Goal: Use online tool/utility: Utilize a website feature to perform a specific function

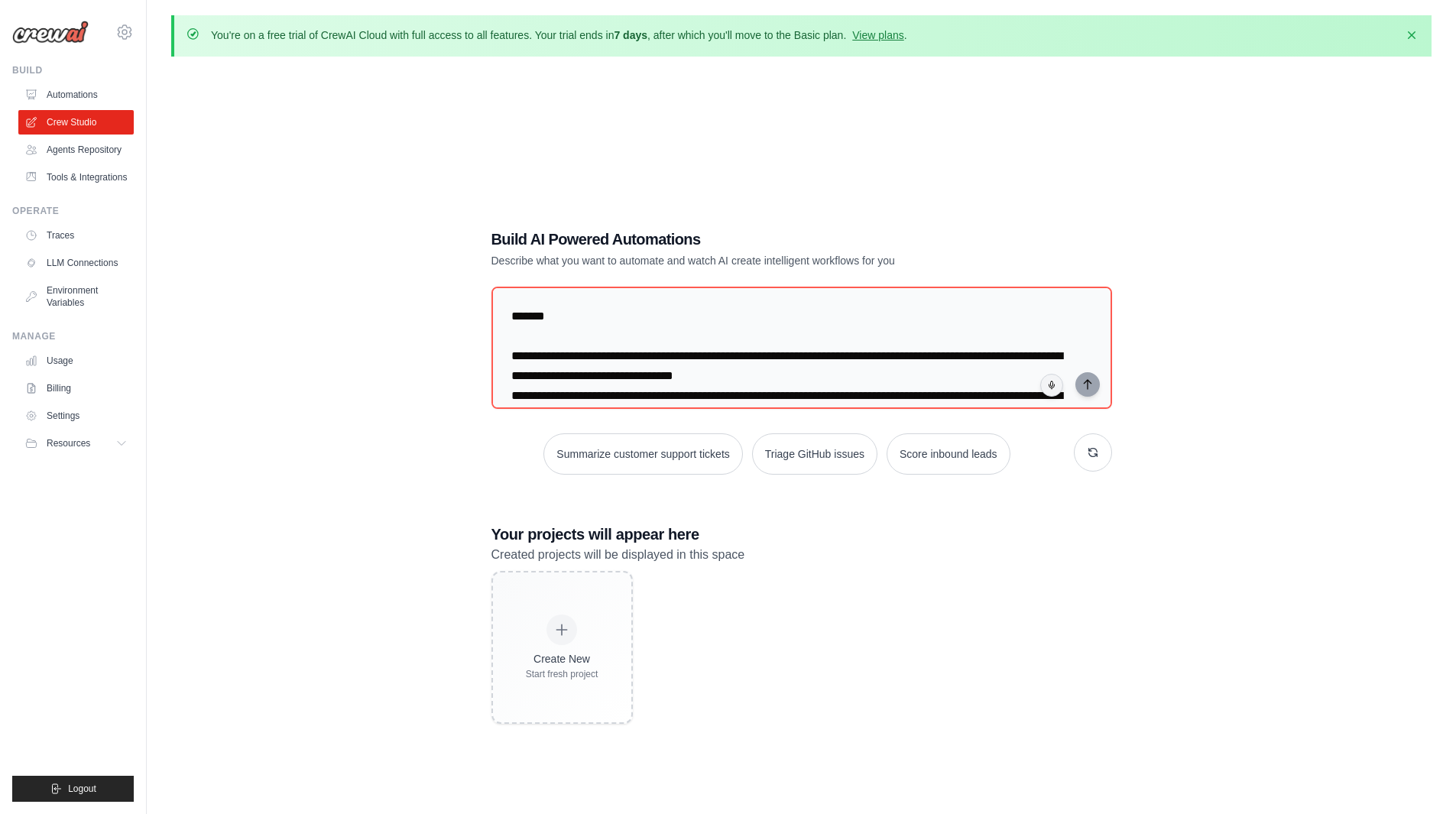
scroll to position [869, 0]
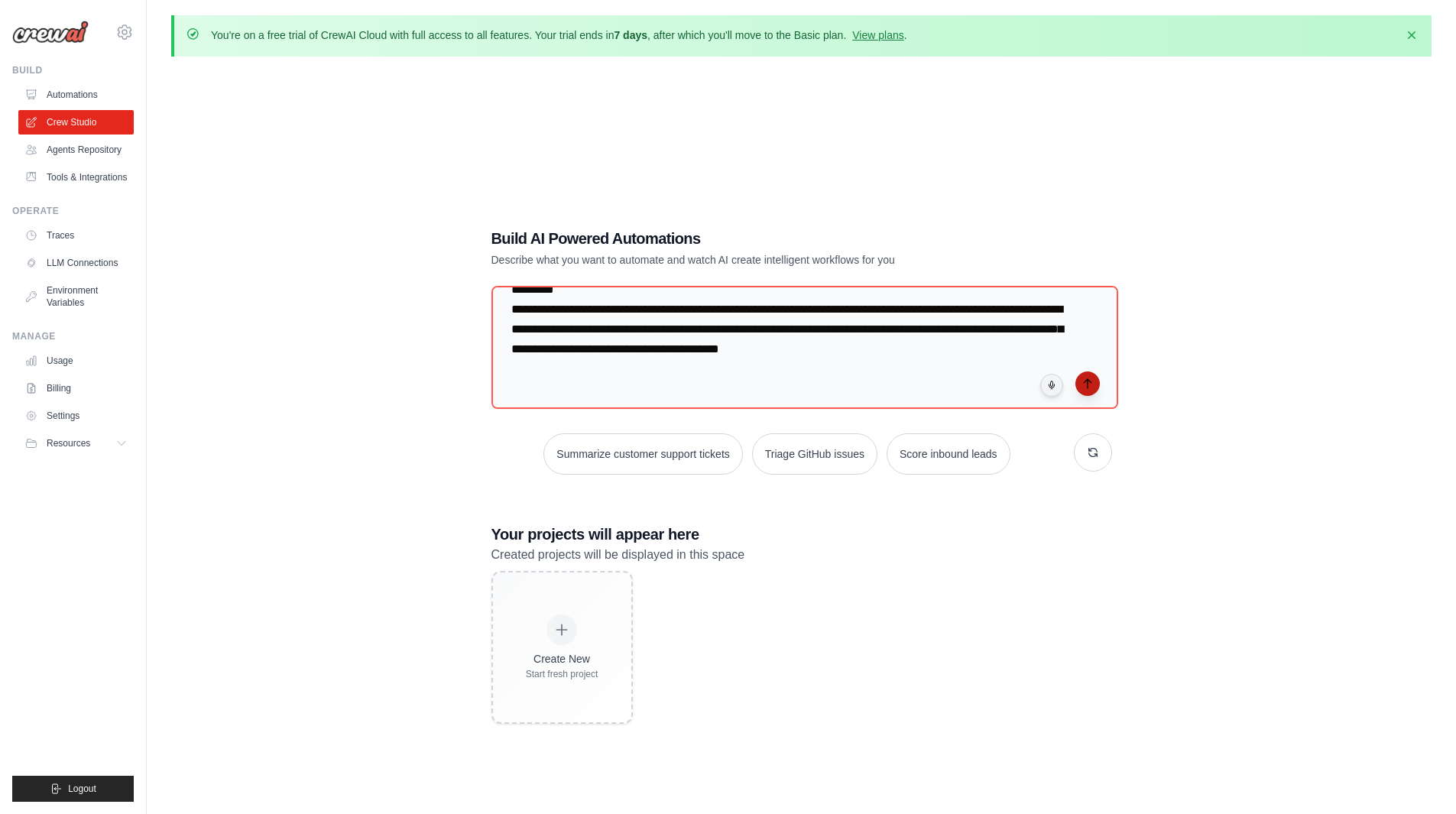
type textarea "**********"
click at [1090, 379] on icon "submit" at bounding box center [1088, 384] width 12 height 12
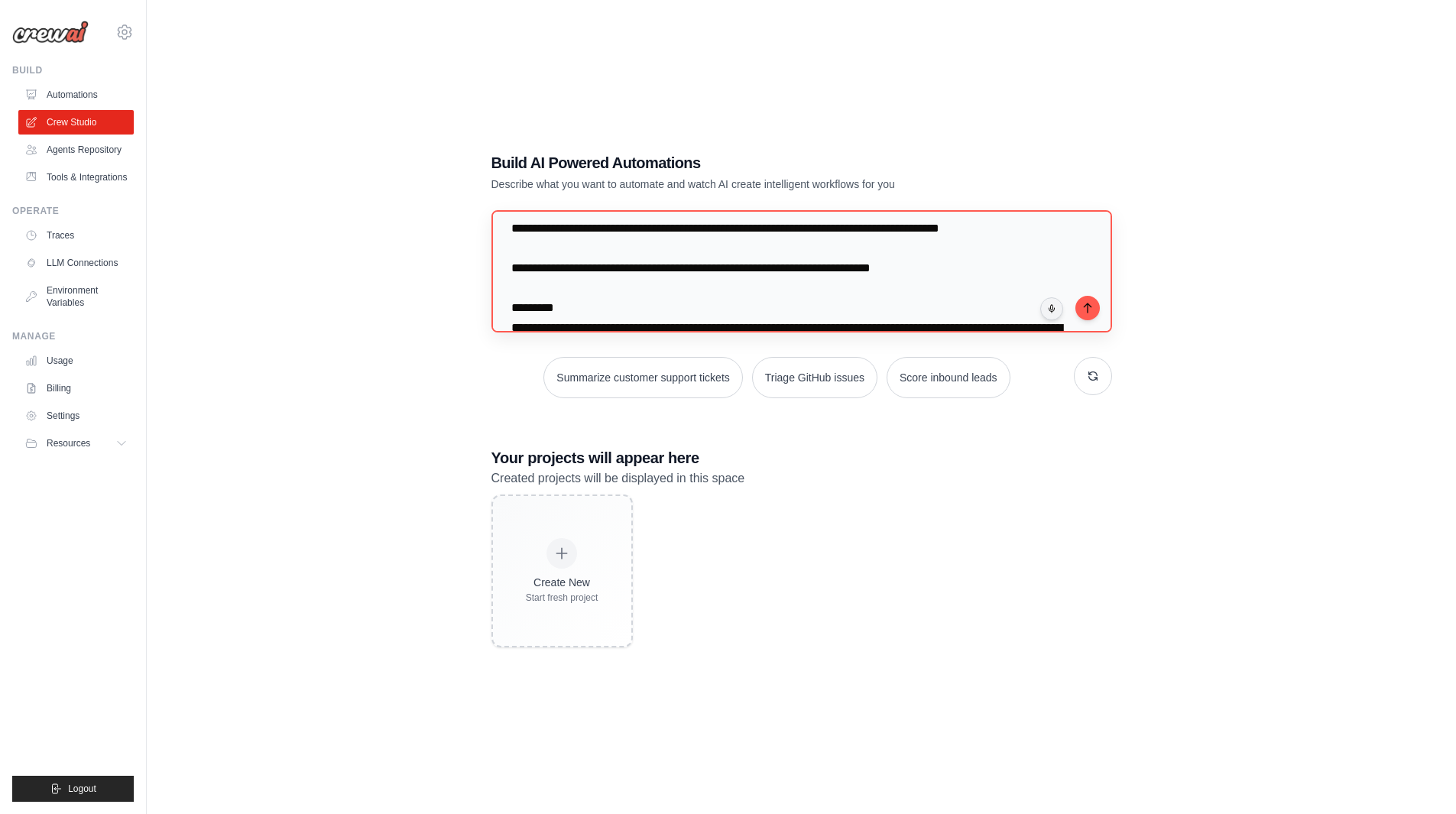
scroll to position [922, 0]
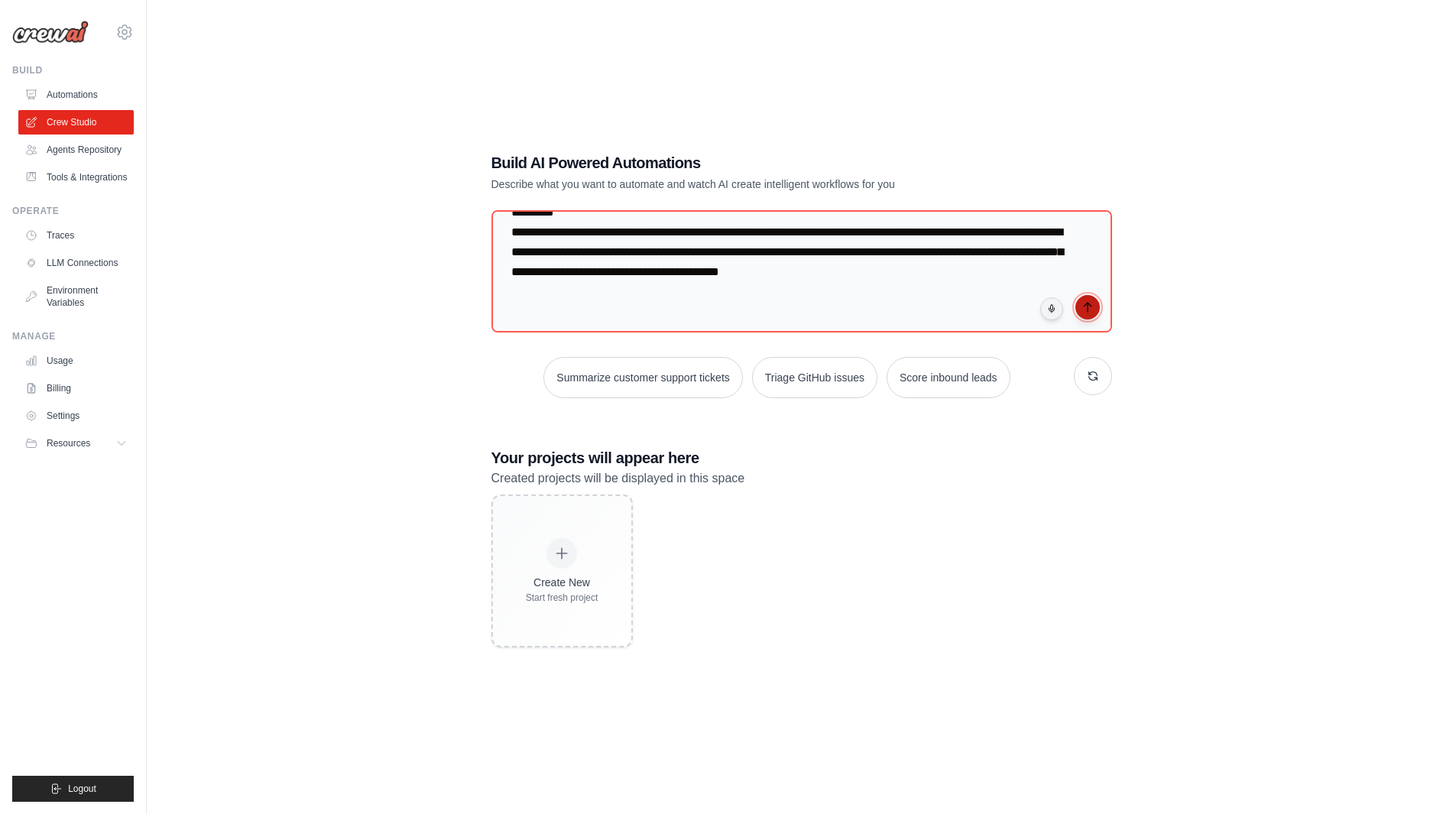
click at [1087, 296] on button "submit" at bounding box center [1088, 308] width 24 height 24
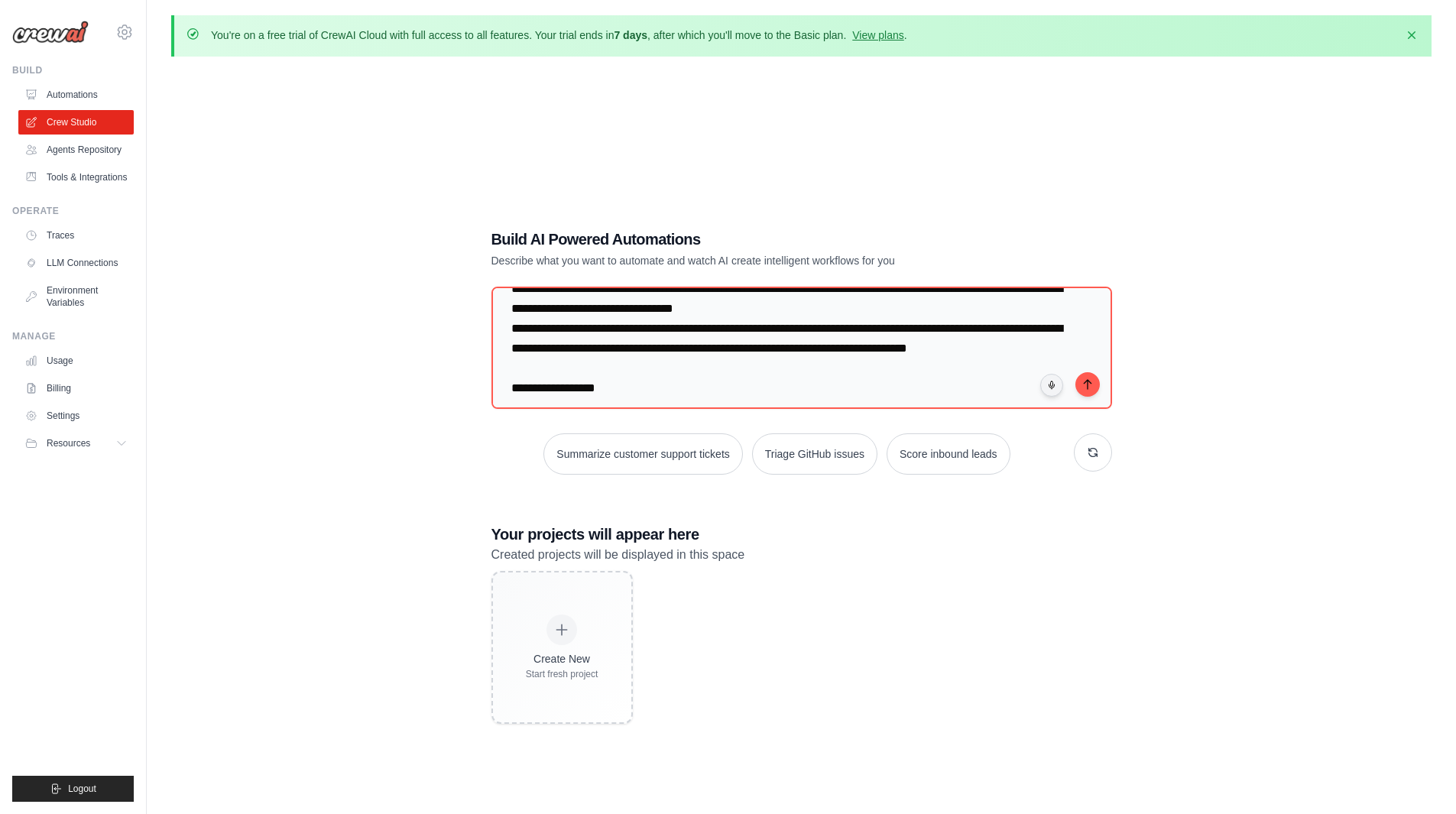
scroll to position [0, 0]
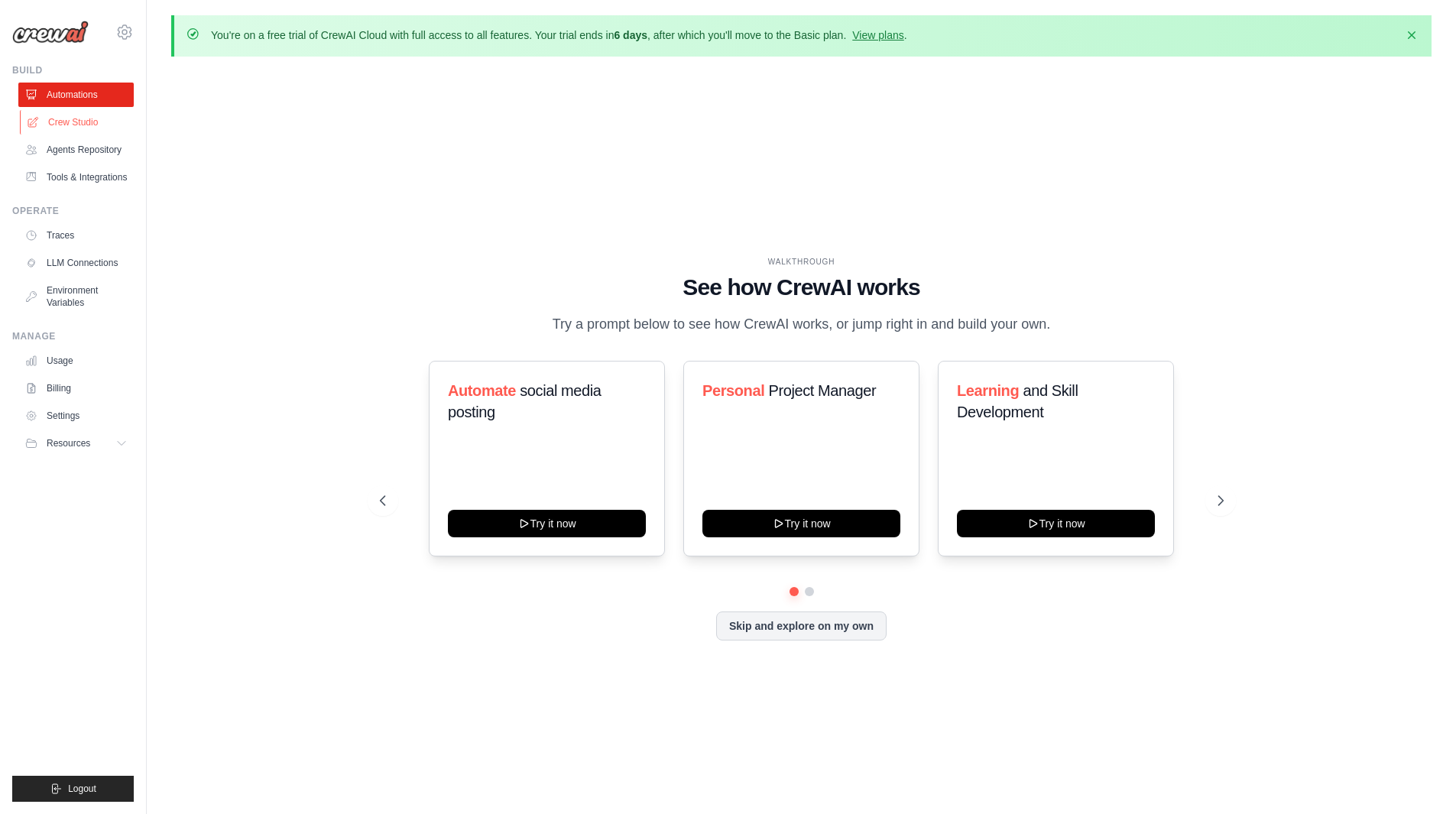
click at [79, 115] on link "Crew Studio" at bounding box center [77, 122] width 116 height 24
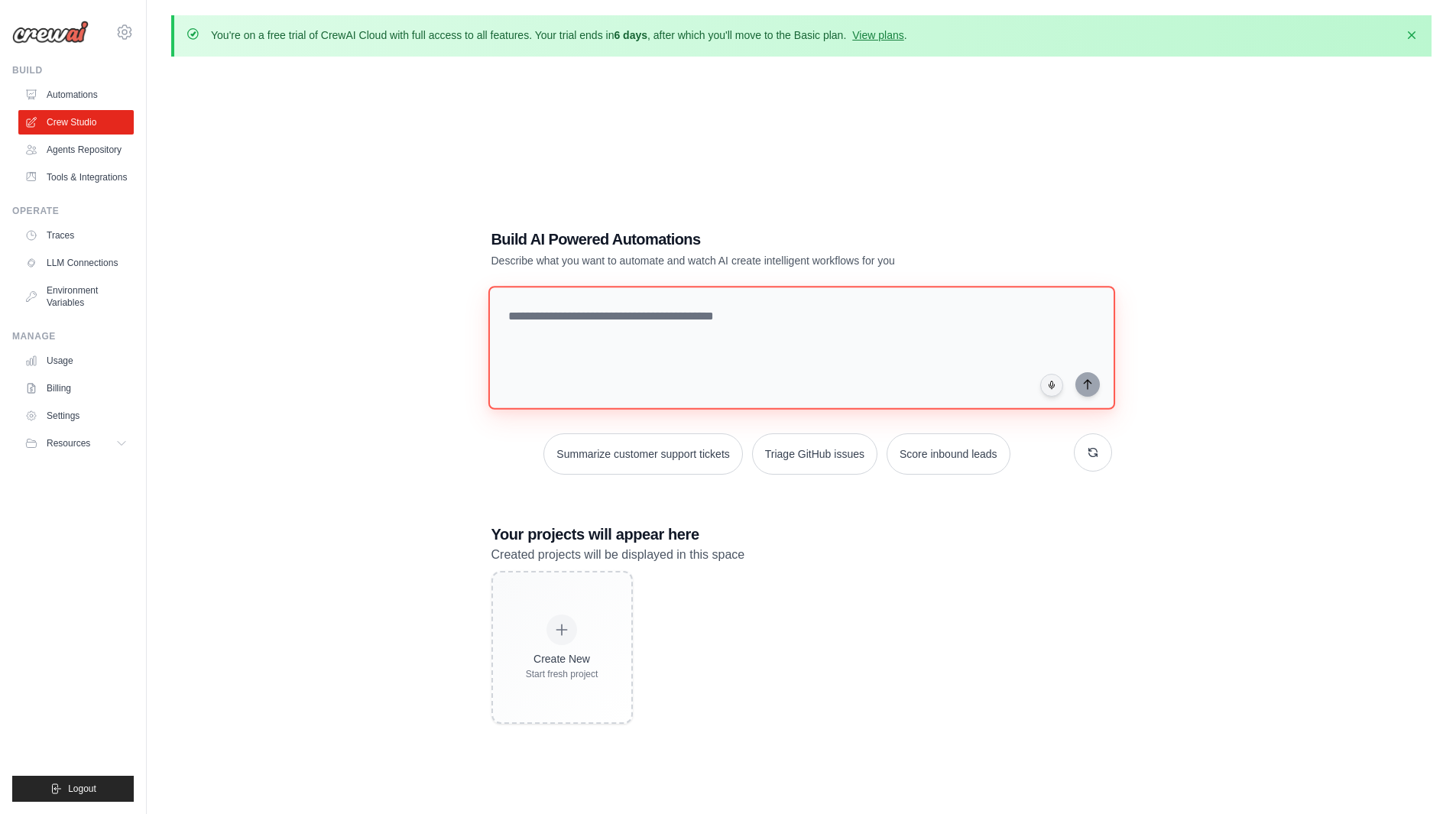
click at [729, 399] on textarea at bounding box center [800, 348] width 627 height 124
paste textarea "**********"
type textarea "**********"
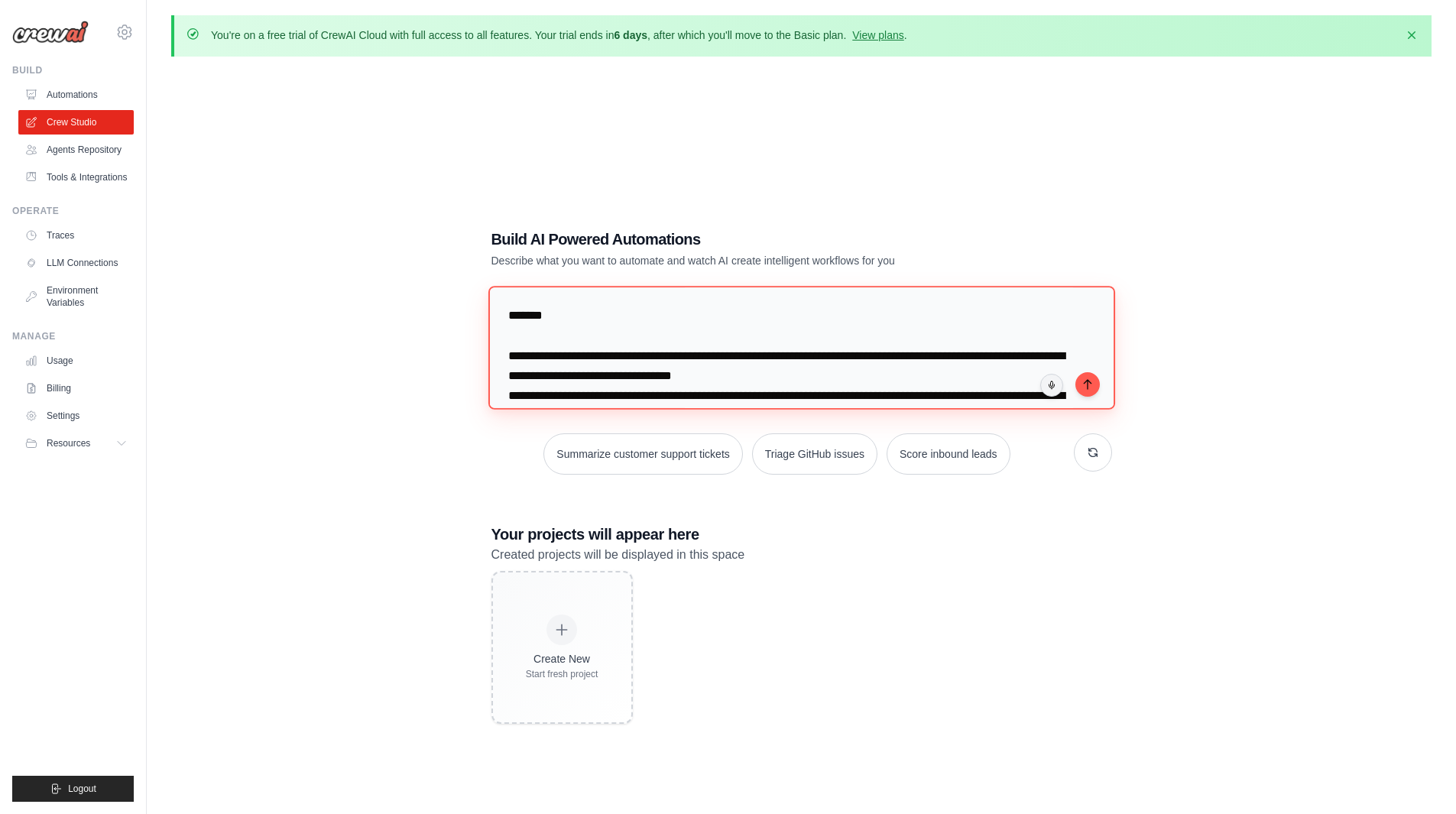
scroll to position [869, 0]
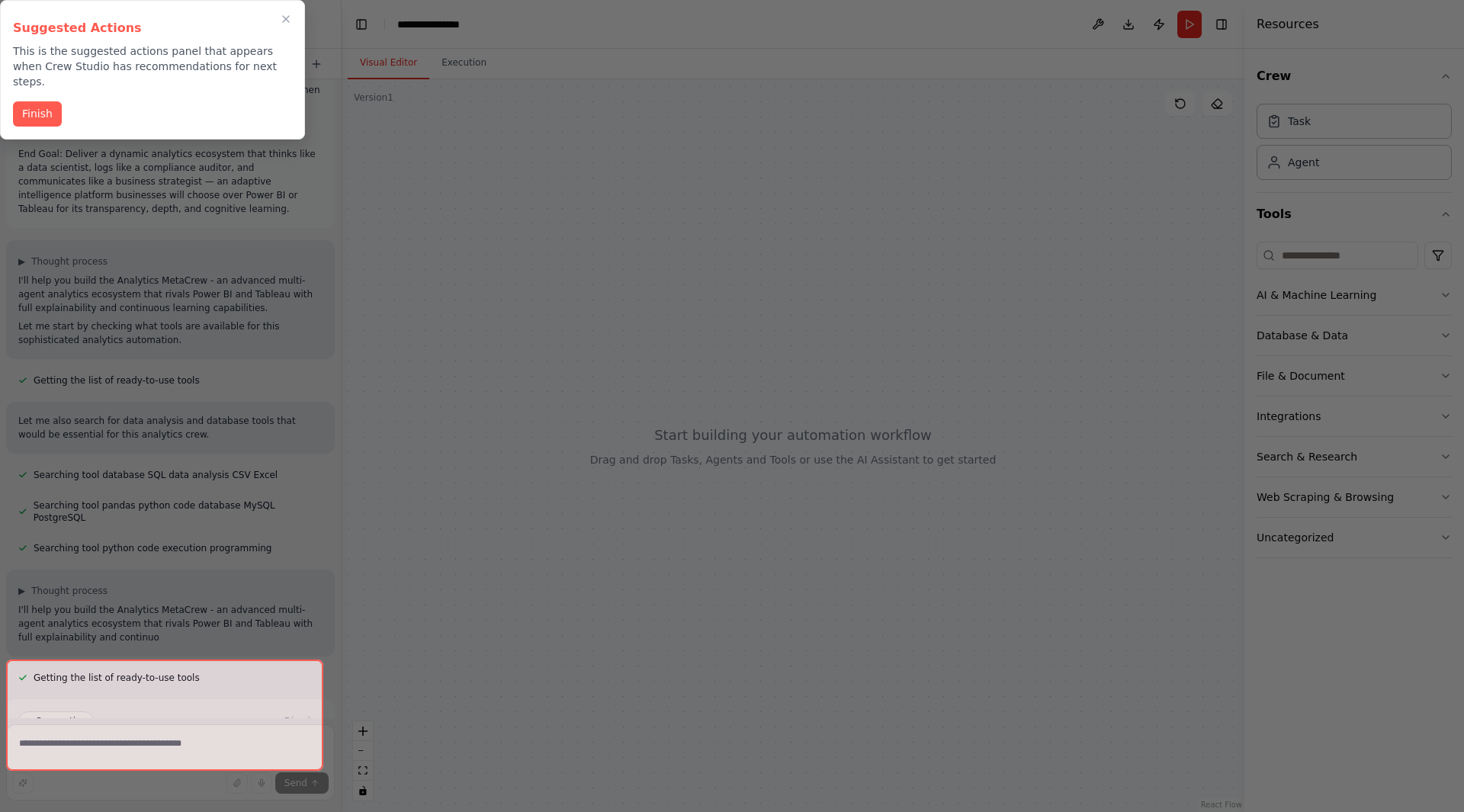
scroll to position [578, 0]
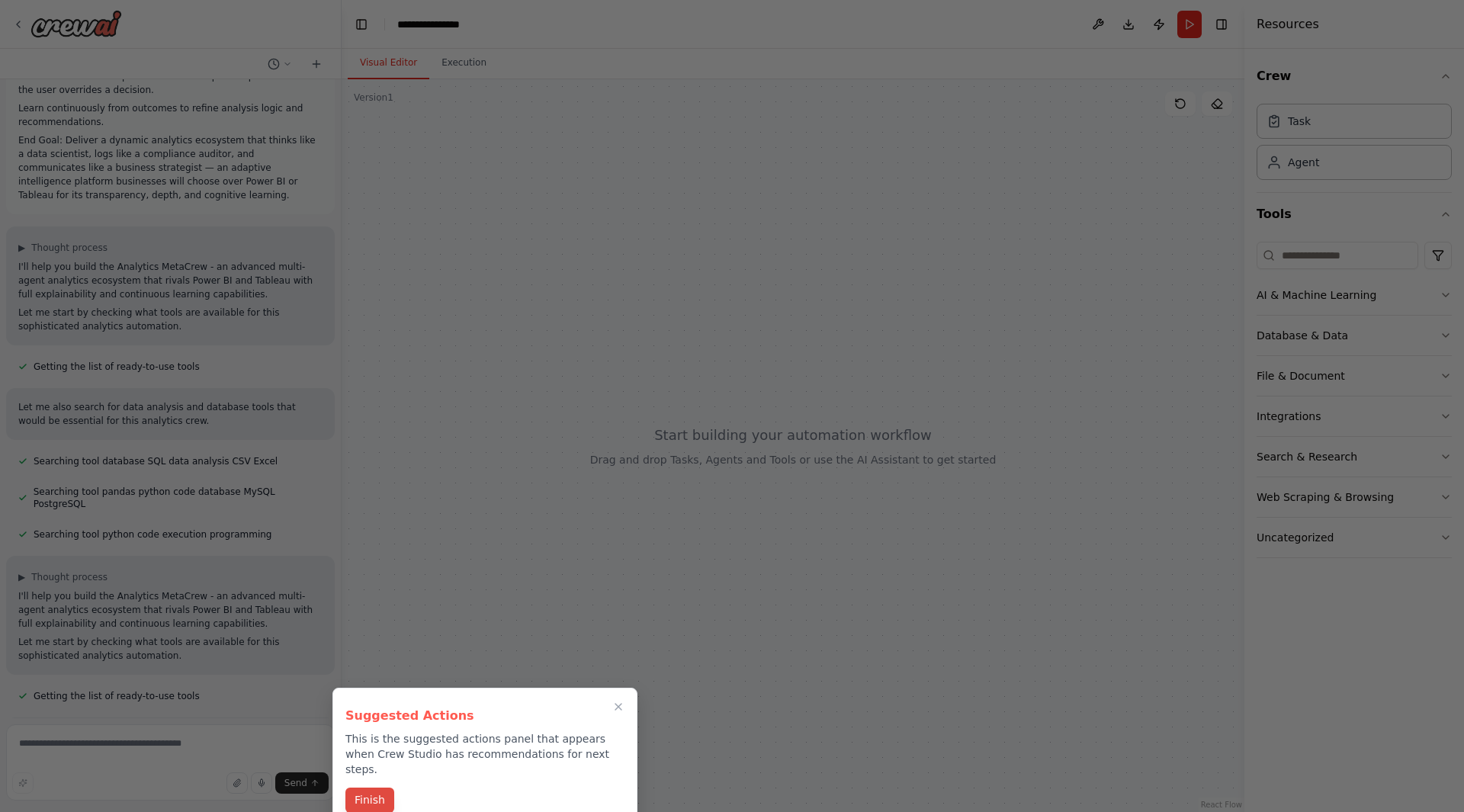
click at [363, 791] on button "Finish" at bounding box center [370, 800] width 49 height 25
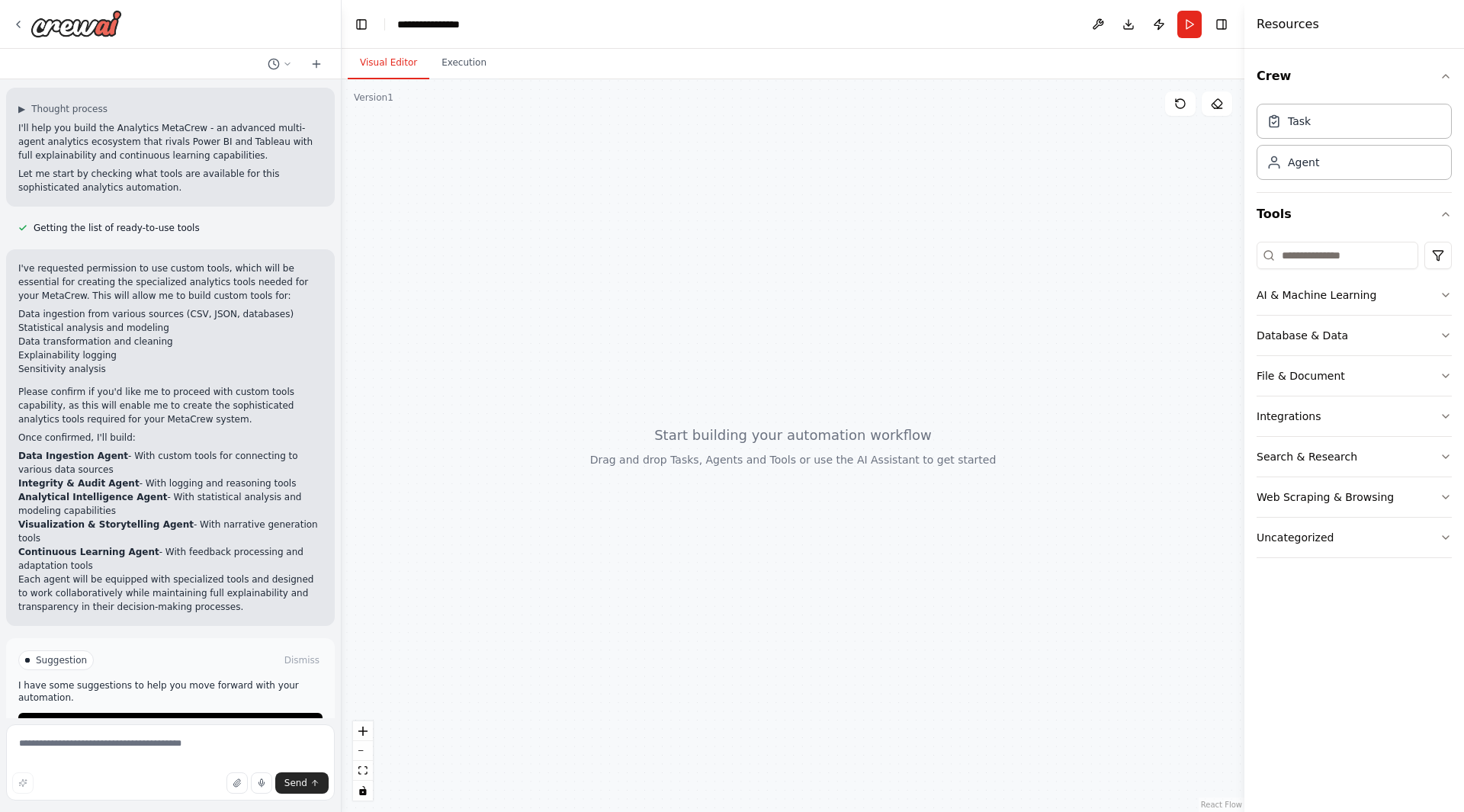
scroll to position [1050, 0]
click at [224, 710] on button "Enable coding skills" at bounding box center [170, 722] width 305 height 24
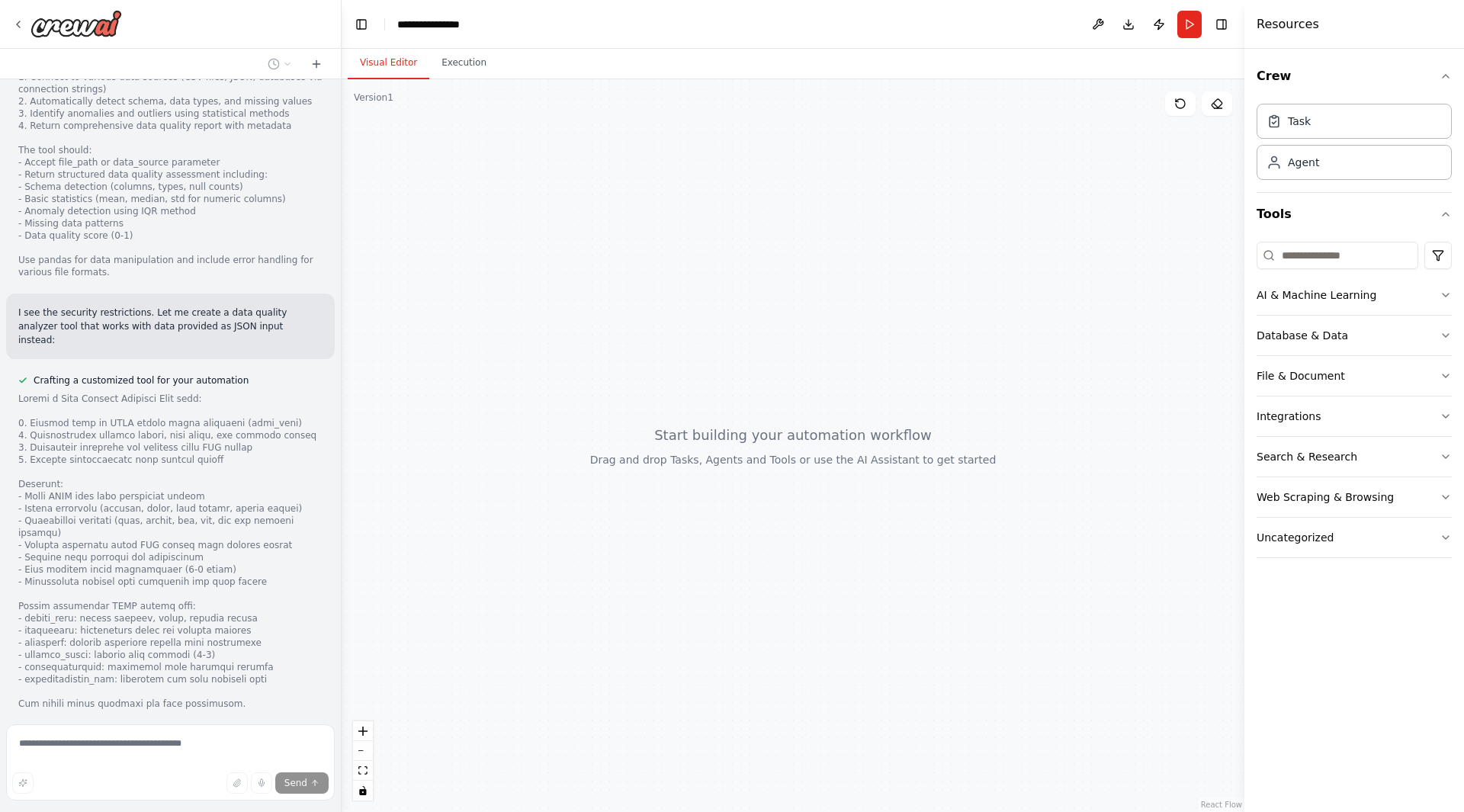
scroll to position [1838, 0]
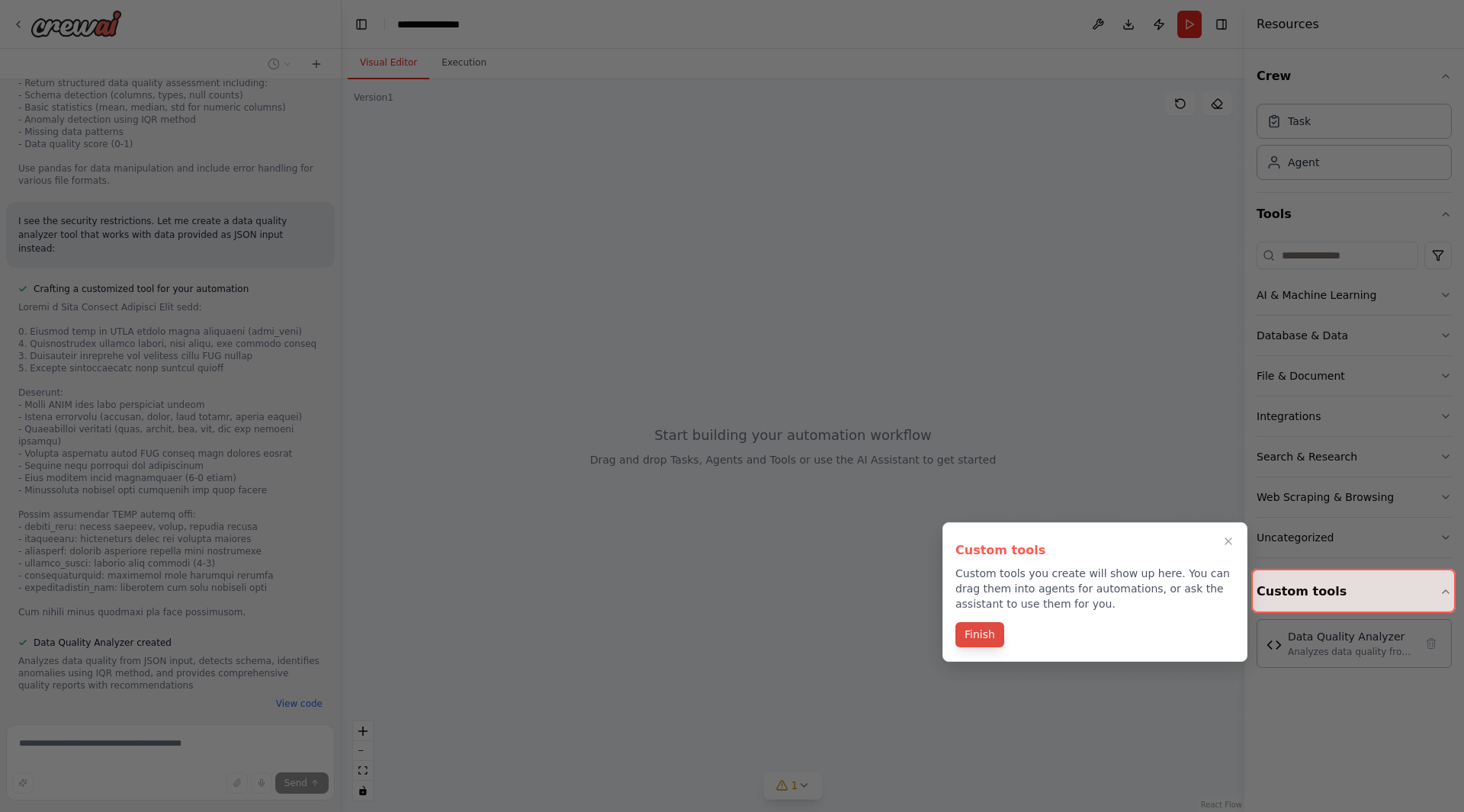
click at [981, 635] on button "Finish" at bounding box center [980, 634] width 49 height 25
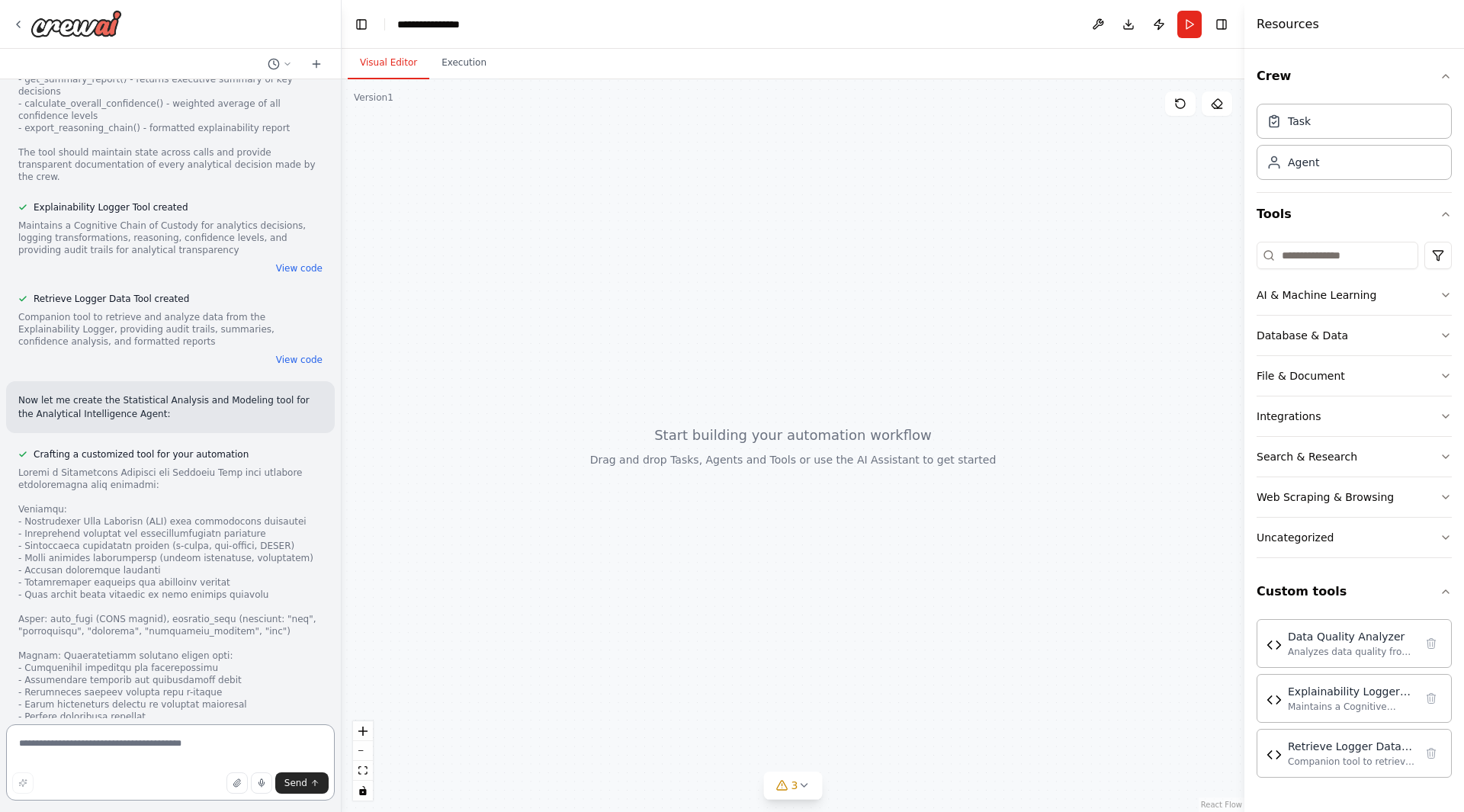
scroll to position [2599, 0]
drag, startPoint x: 752, startPoint y: 412, endPoint x: 795, endPoint y: 499, distance: 97.0
click at [795, 499] on div at bounding box center [793, 446] width 903 height 733
click at [455, 69] on button "Execution" at bounding box center [464, 63] width 69 height 32
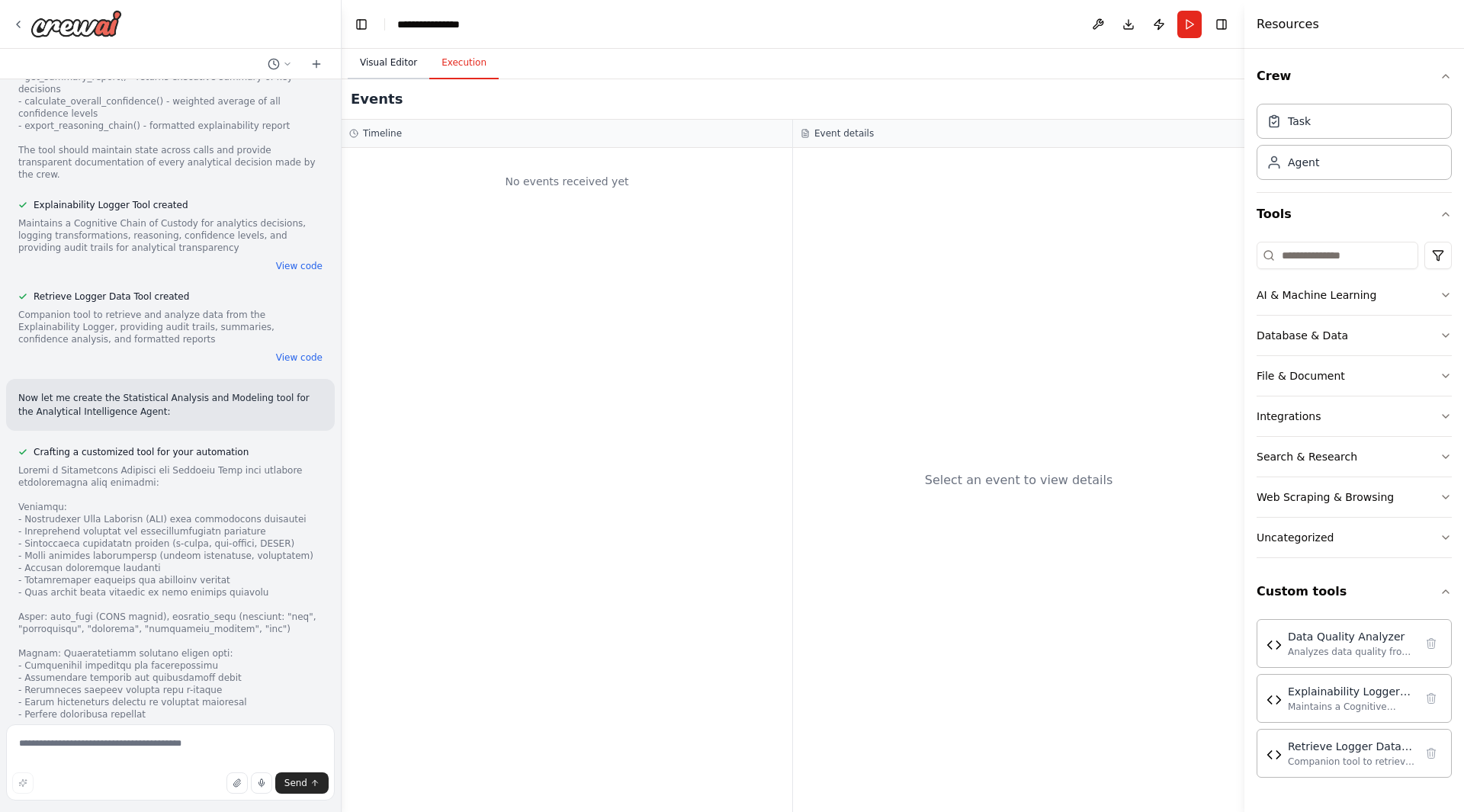
click at [398, 64] on button "Visual Editor" at bounding box center [389, 63] width 82 height 32
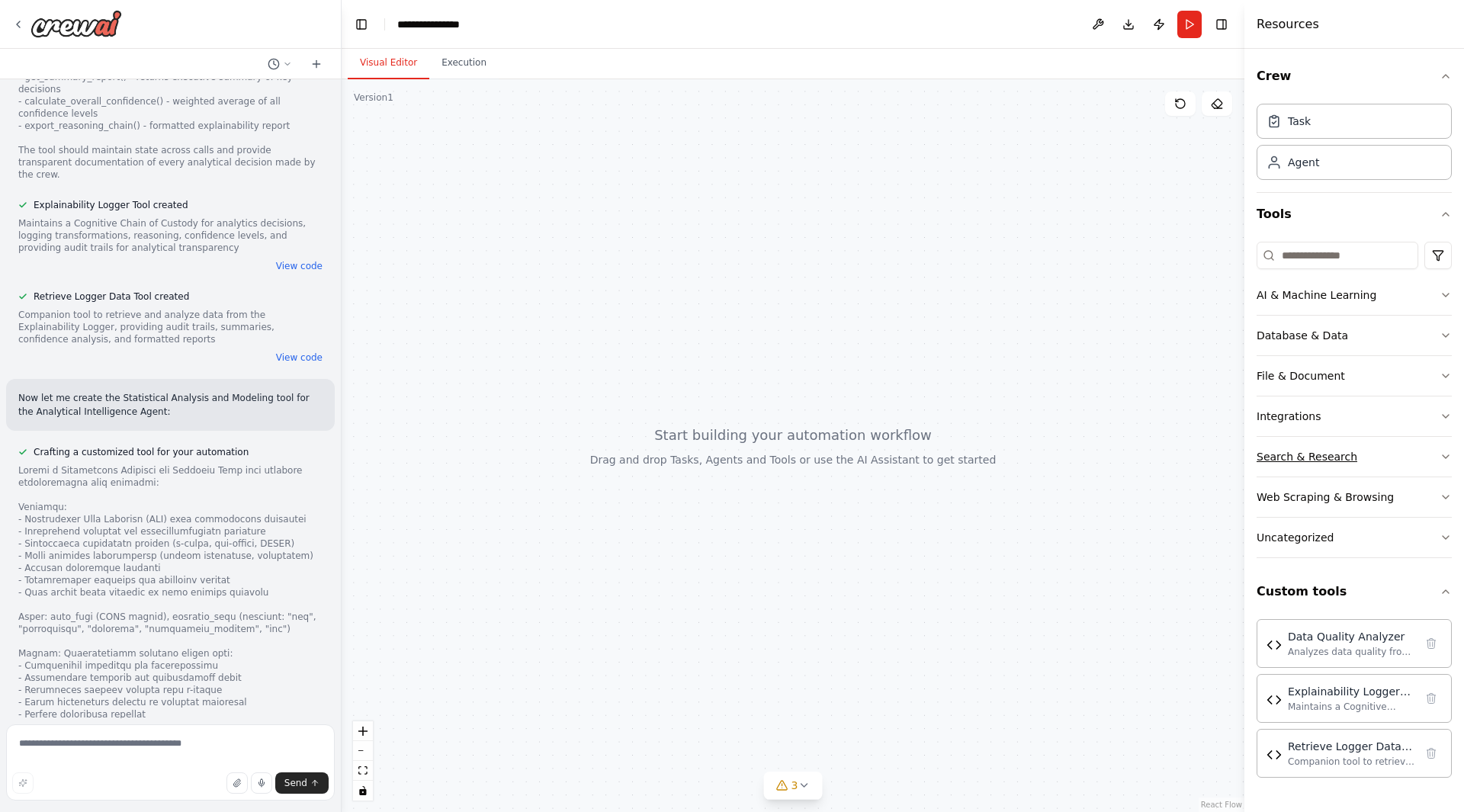
click at [1298, 465] on button "Search & Research" at bounding box center [1355, 457] width 195 height 40
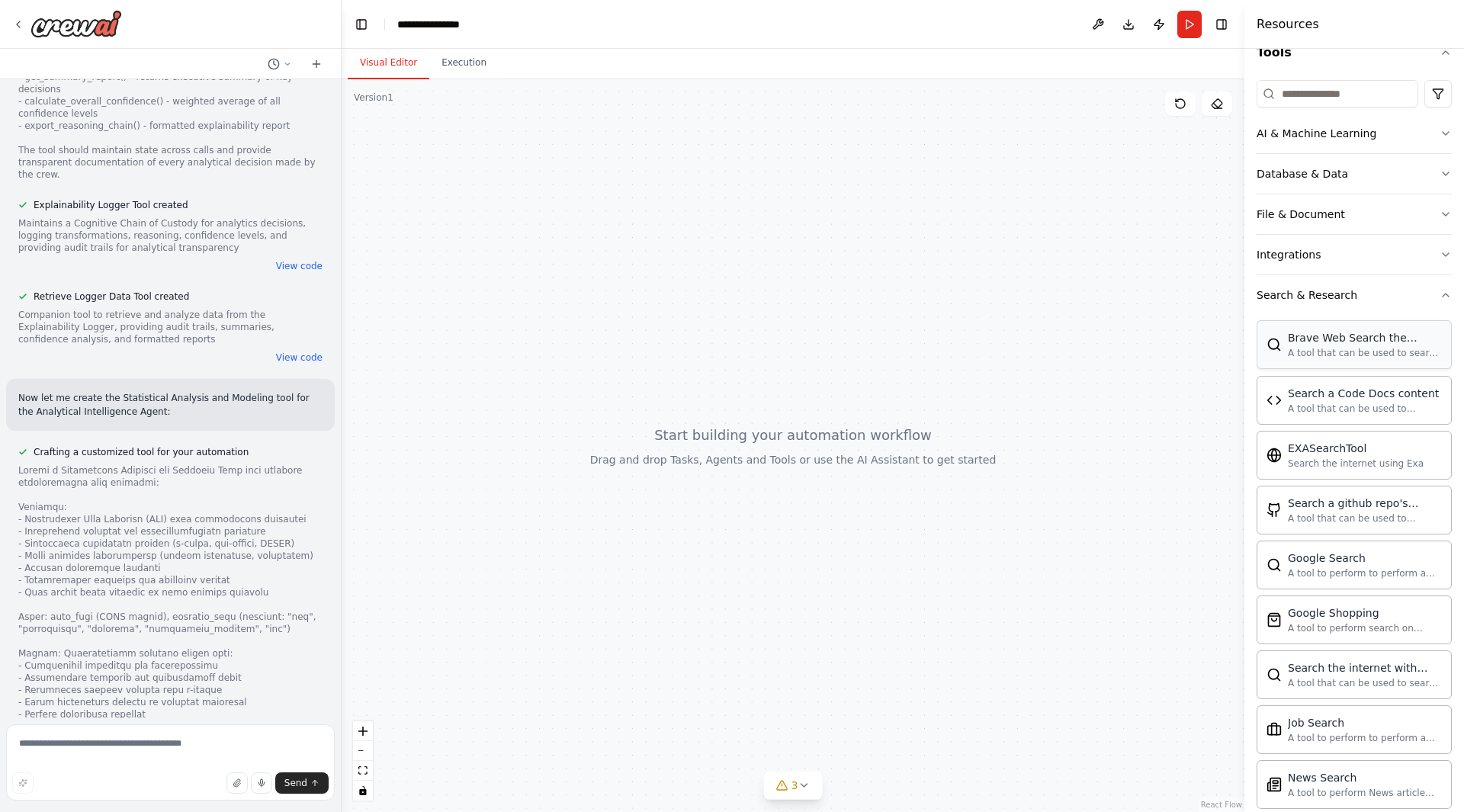
scroll to position [0, 0]
